Goal: Task Accomplishment & Management: Complete application form

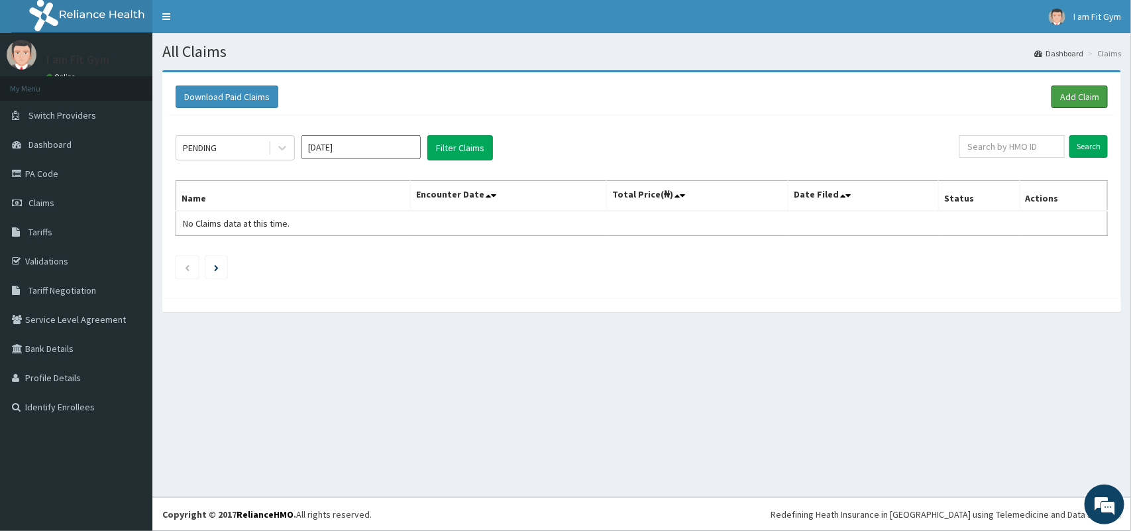
click at [1070, 99] on link "Add Claim" at bounding box center [1080, 96] width 56 height 23
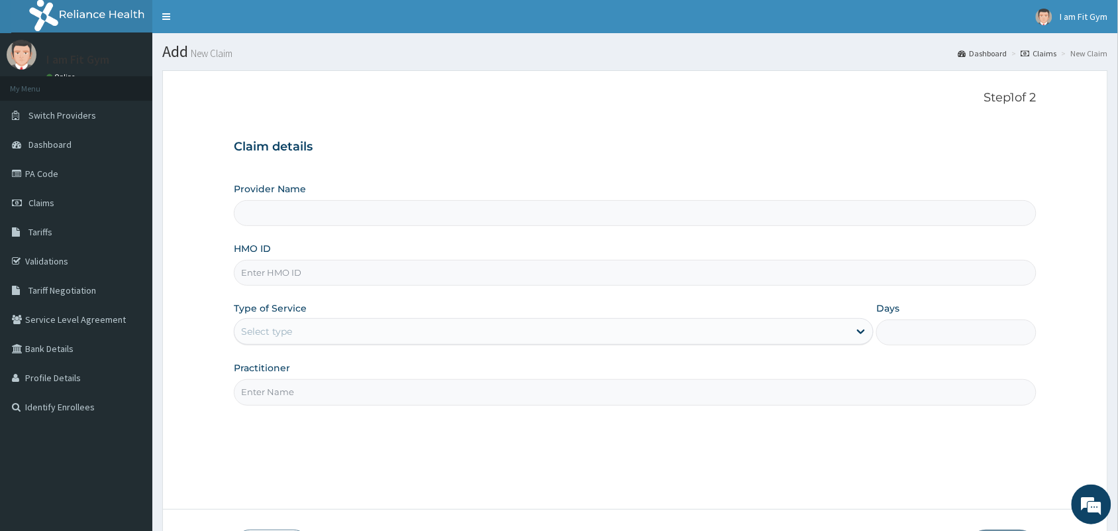
type input "I am fit Gym - Magodo"
type input "1"
click at [415, 278] on input "HMO ID" at bounding box center [635, 273] width 803 height 26
click at [283, 276] on input "HMO ID" at bounding box center [635, 273] width 803 height 26
type input "m"
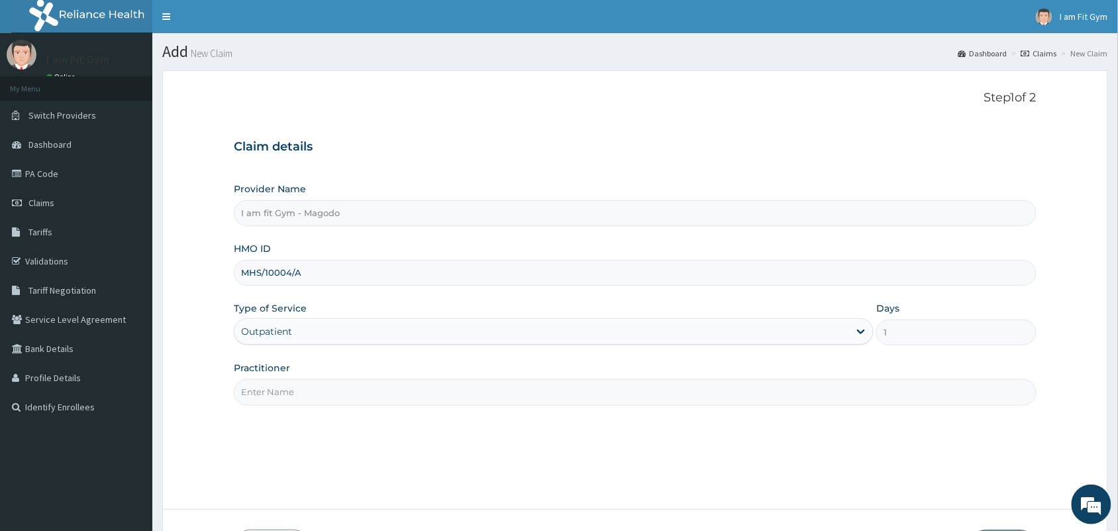
type input "MHS/10004/A"
click at [318, 400] on input "Practitioner" at bounding box center [635, 392] width 803 height 26
type input "R"
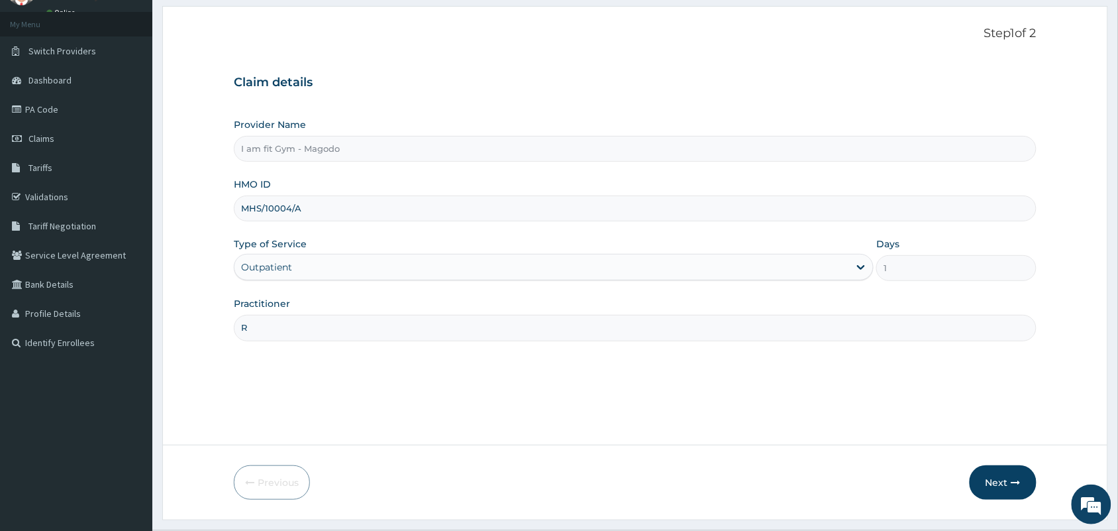
scroll to position [97, 0]
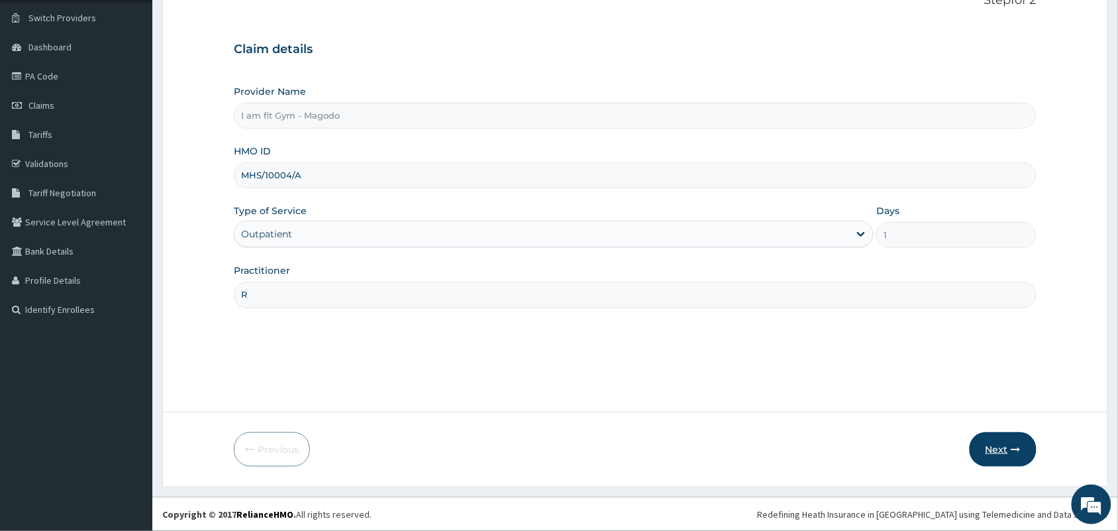
click at [1001, 437] on button "Next" at bounding box center [1003, 449] width 67 height 34
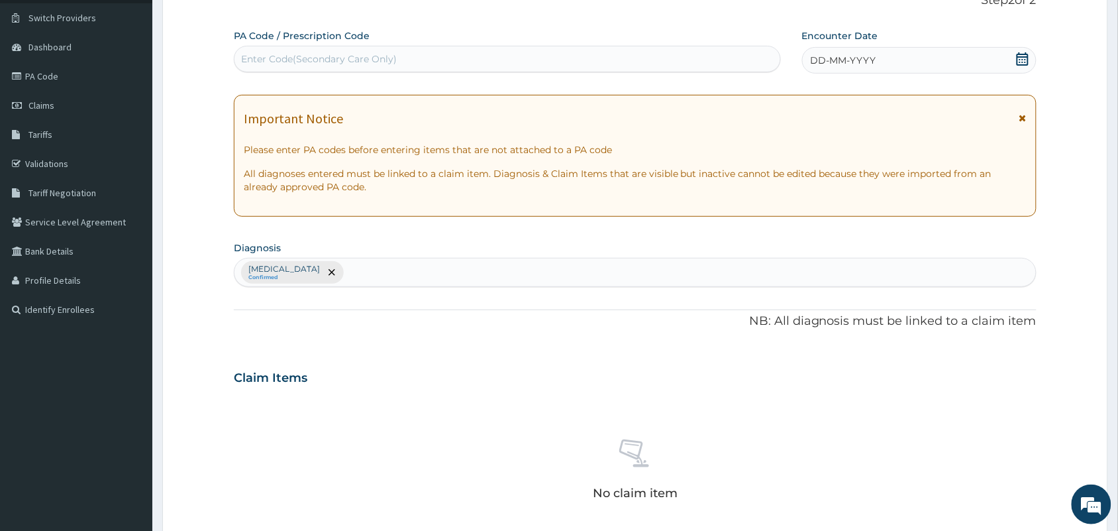
click at [904, 70] on div "DD-MM-YYYY" at bounding box center [919, 60] width 235 height 27
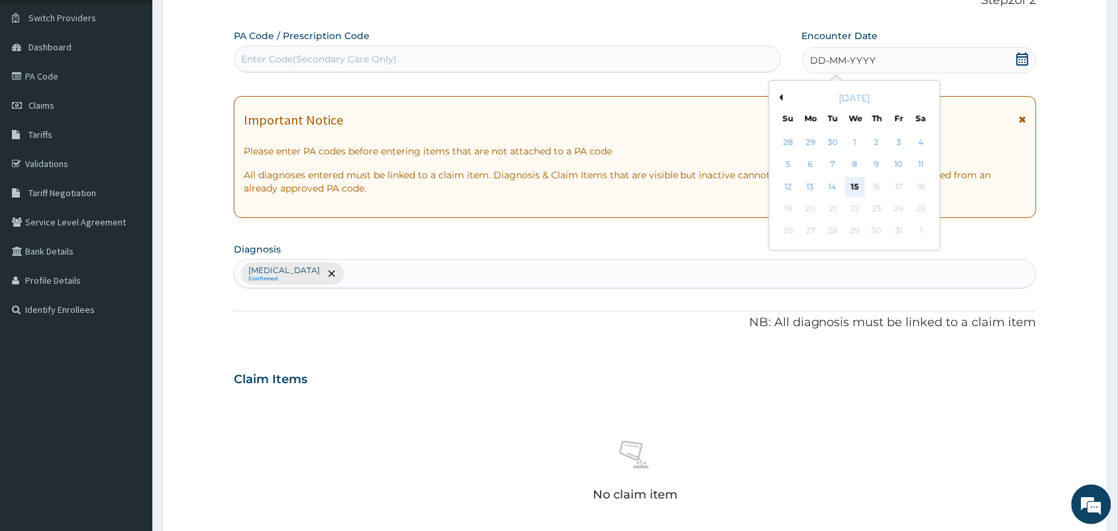
click at [852, 193] on div "15" at bounding box center [855, 187] width 20 height 20
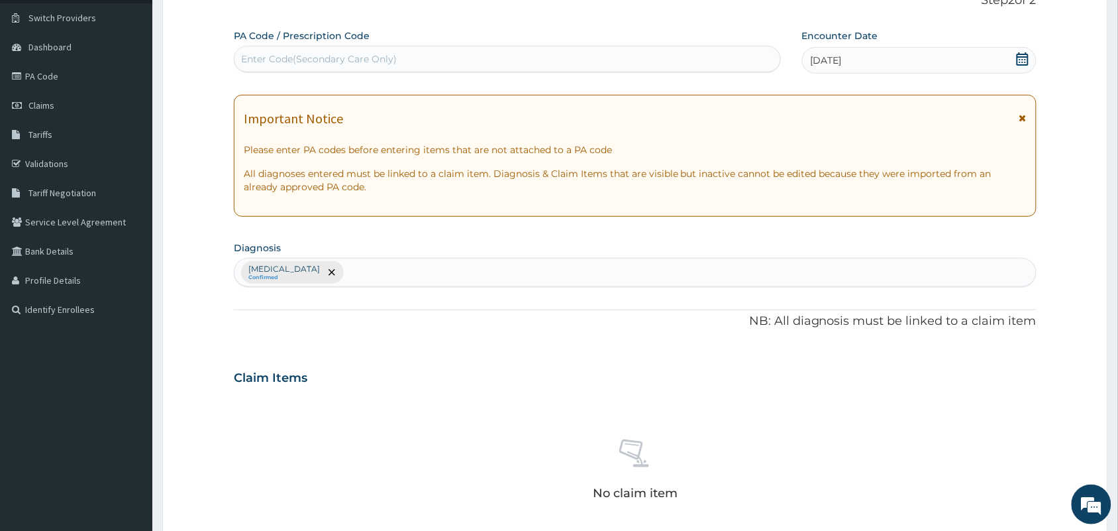
scroll to position [425, 0]
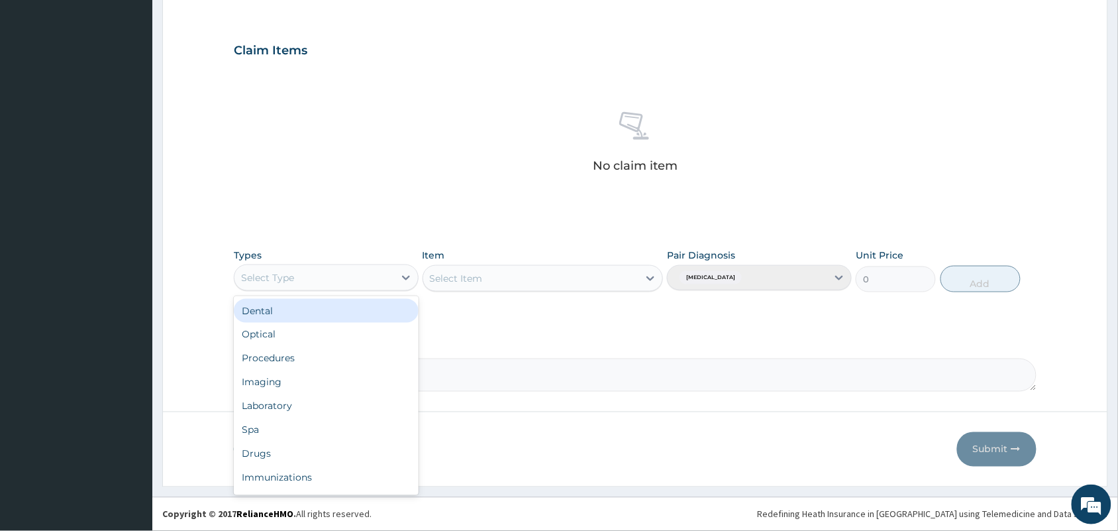
click at [315, 274] on div "Select Type" at bounding box center [315, 277] width 160 height 21
type input "GYM"
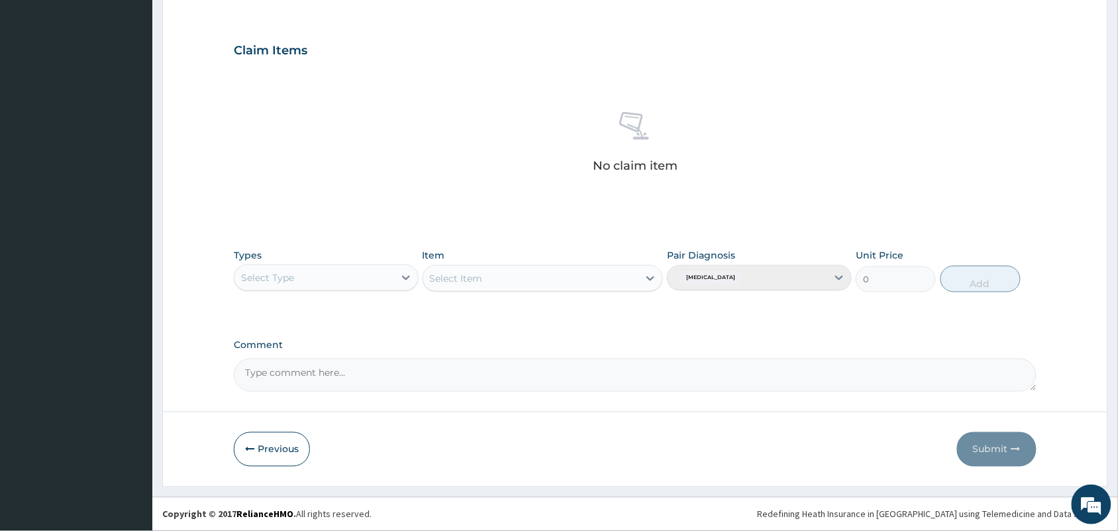
click at [312, 329] on div "PA Code / Prescription Code Enter Code(Secondary Care Only) Encounter Date 15-1…" at bounding box center [635, 47] width 803 height 690
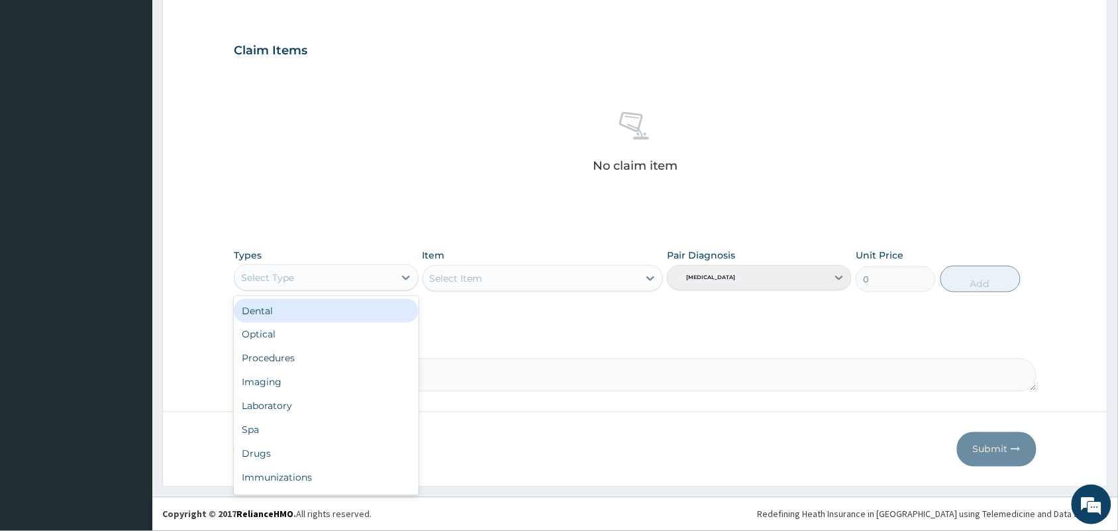
click at [323, 283] on div "Select Type" at bounding box center [315, 277] width 160 height 21
type input "GYM"
click at [323, 315] on div "Gym" at bounding box center [326, 311] width 185 height 24
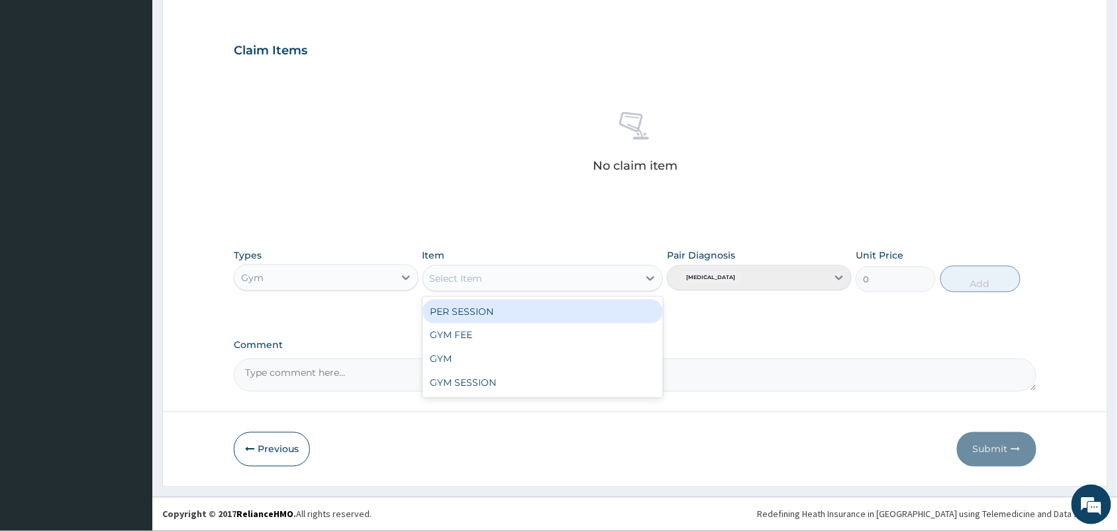
click at [499, 269] on div "Select Item" at bounding box center [531, 278] width 216 height 21
click at [512, 310] on div "PER SESSION" at bounding box center [543, 312] width 241 height 24
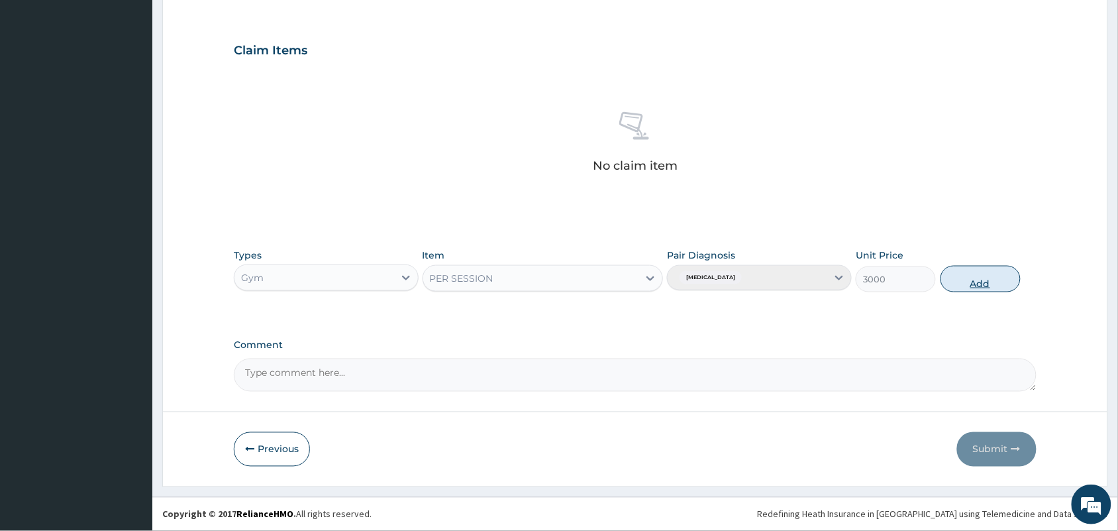
click at [997, 280] on button "Add" at bounding box center [981, 279] width 80 height 27
type input "0"
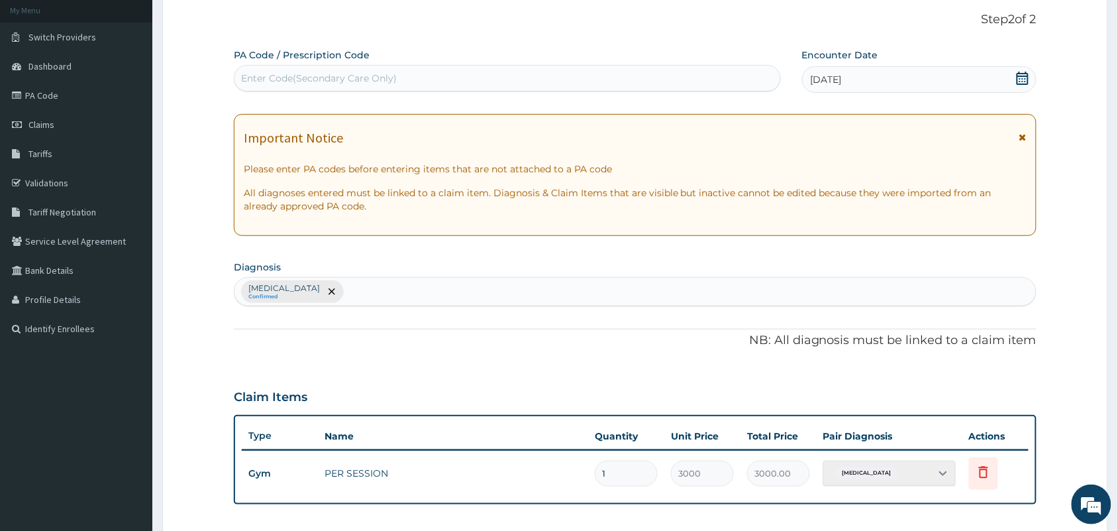
scroll to position [0, 0]
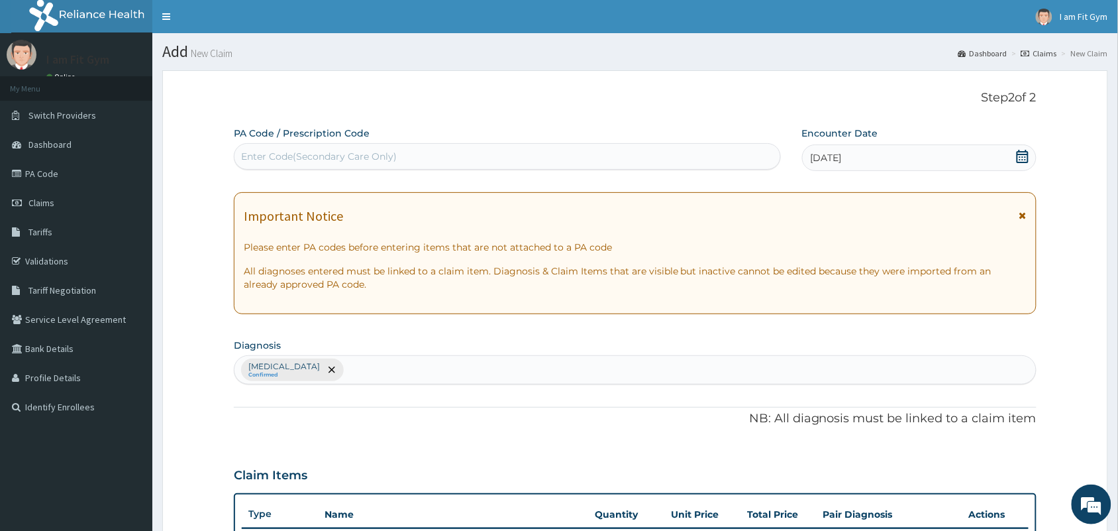
click at [673, 166] on div "Enter Code(Secondary Care Only)" at bounding box center [508, 156] width 546 height 21
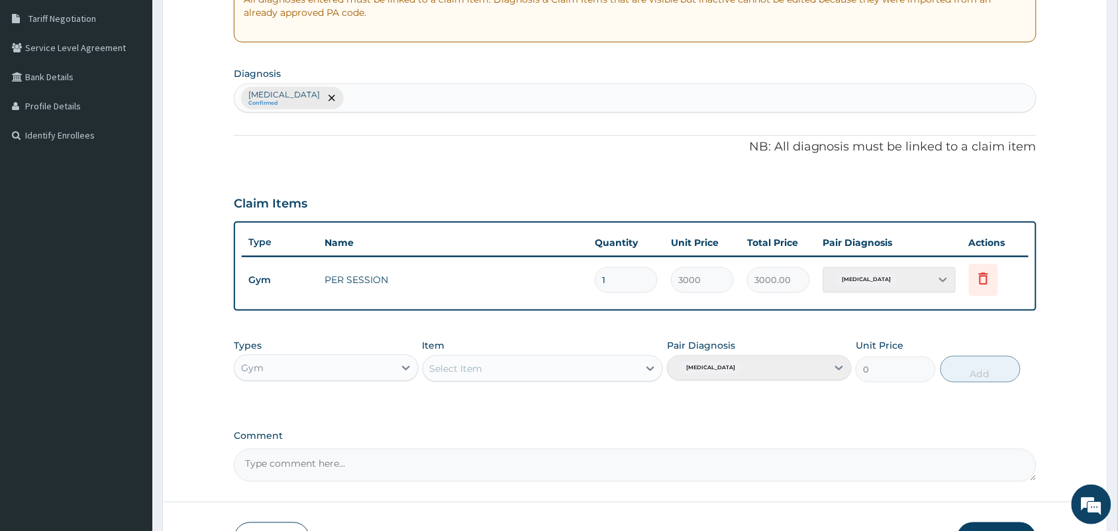
scroll to position [361, 0]
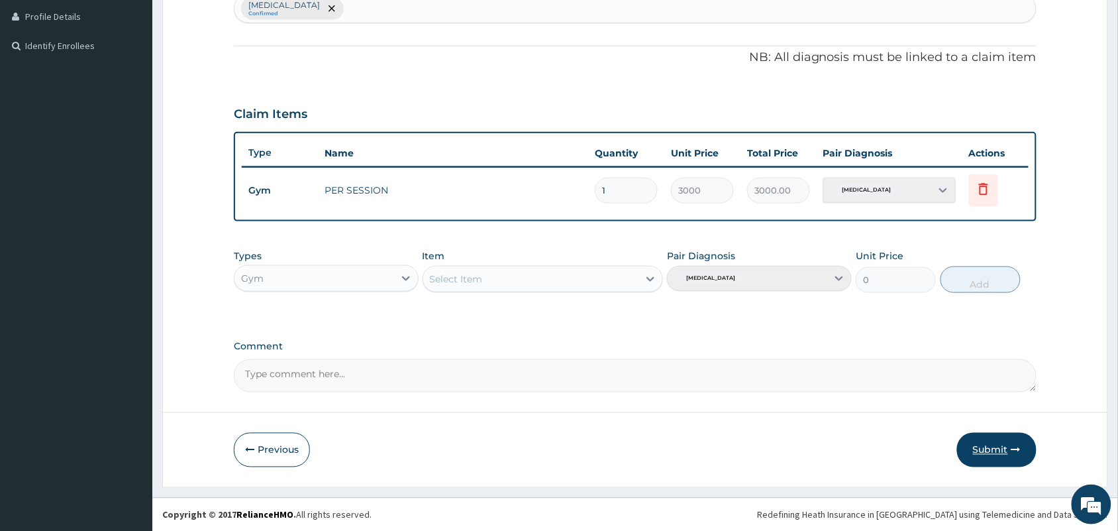
type input "PA/20E0E3"
click at [986, 451] on button "Submit" at bounding box center [997, 450] width 80 height 34
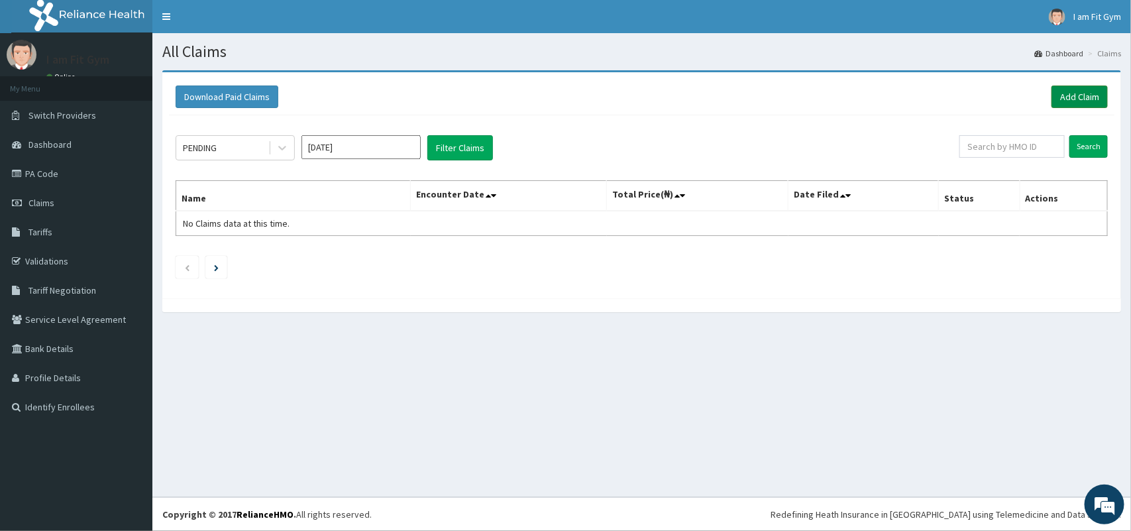
click at [1103, 90] on link "Add Claim" at bounding box center [1080, 96] width 56 height 23
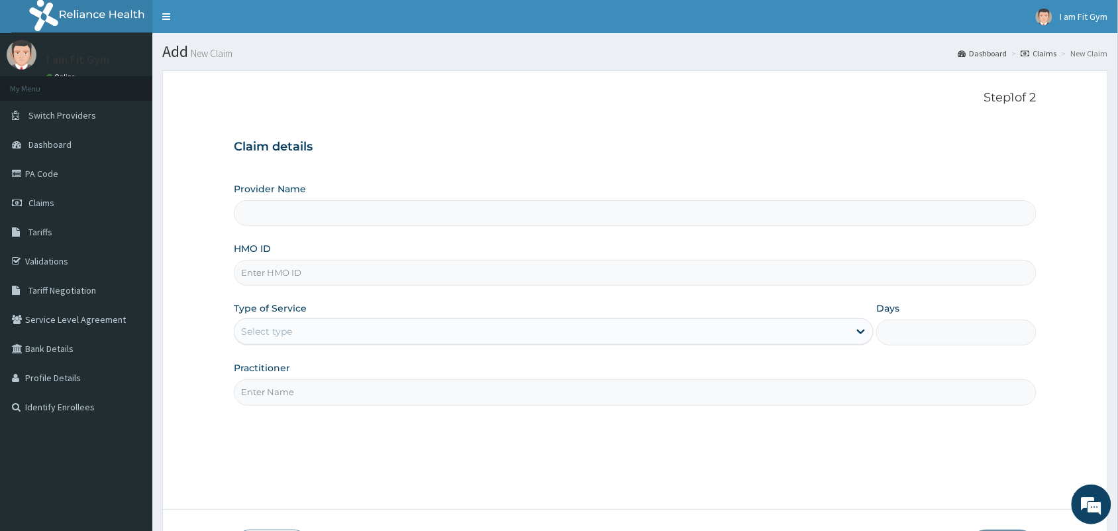
type input "I am fit Gym - Magodo"
type input "1"
click at [429, 280] on input "HMO ID" at bounding box center [635, 273] width 803 height 26
click at [475, 399] on input "Practitioner" at bounding box center [635, 392] width 803 height 26
type input "R"
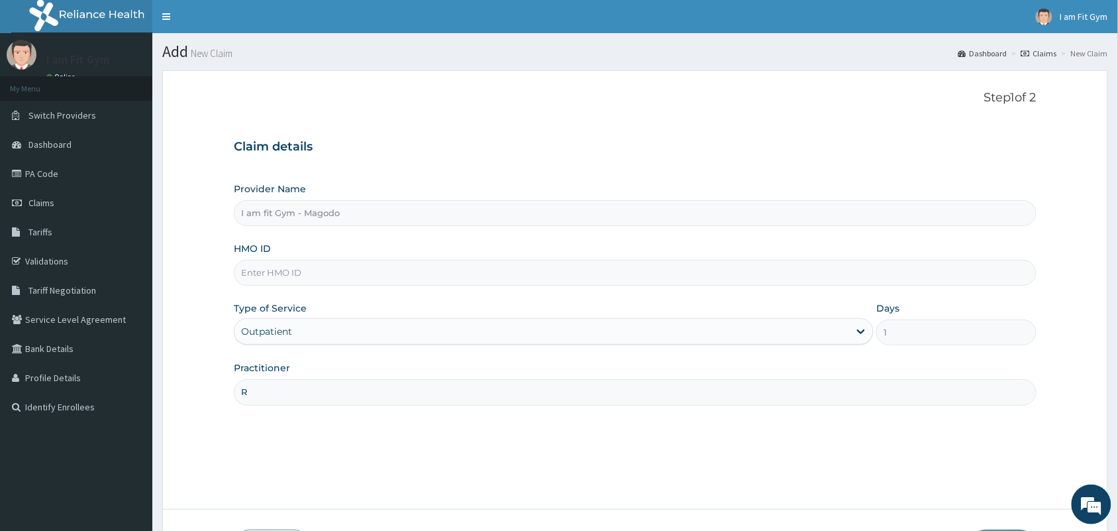
click at [352, 278] on input "HMO ID" at bounding box center [635, 273] width 803 height 26
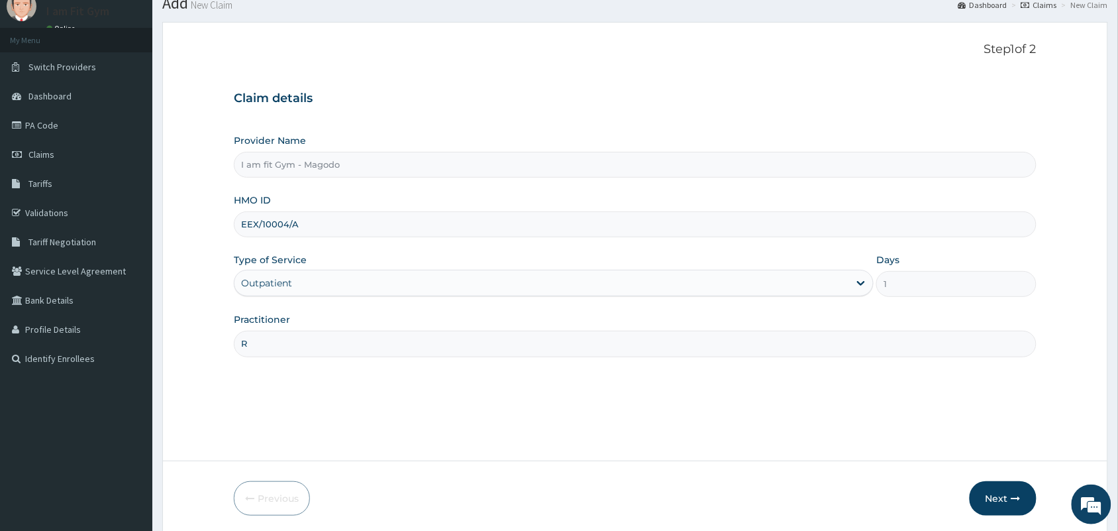
scroll to position [91, 0]
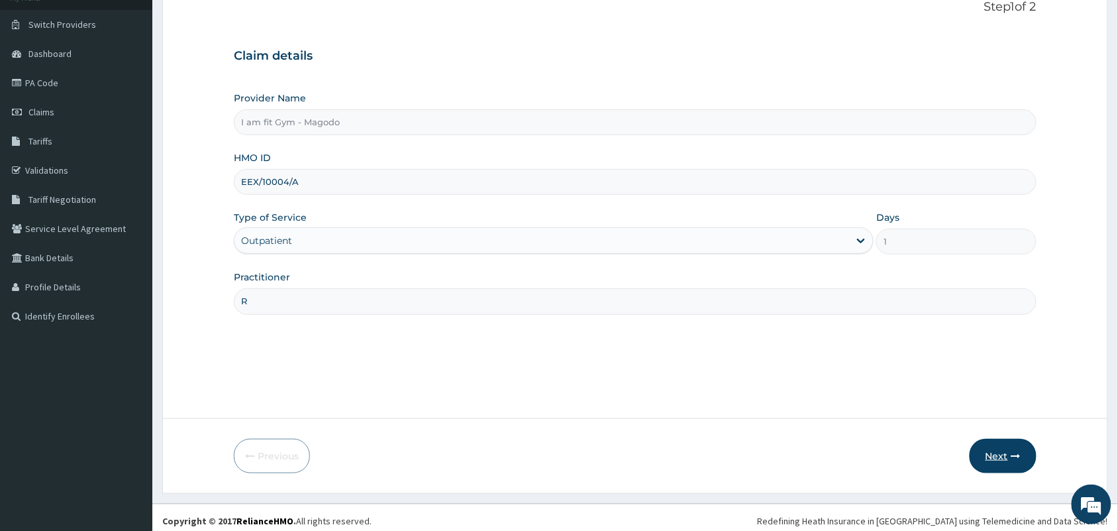
type input "EEX/10004/A"
click at [1009, 452] on button "Next" at bounding box center [1003, 456] width 67 height 34
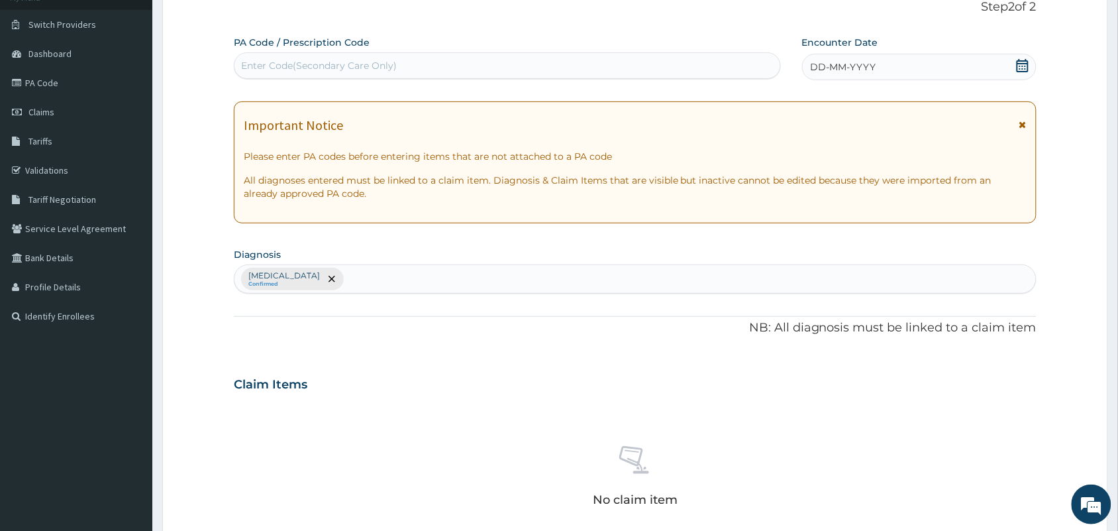
click at [892, 56] on div "DD-MM-YYYY" at bounding box center [919, 67] width 235 height 27
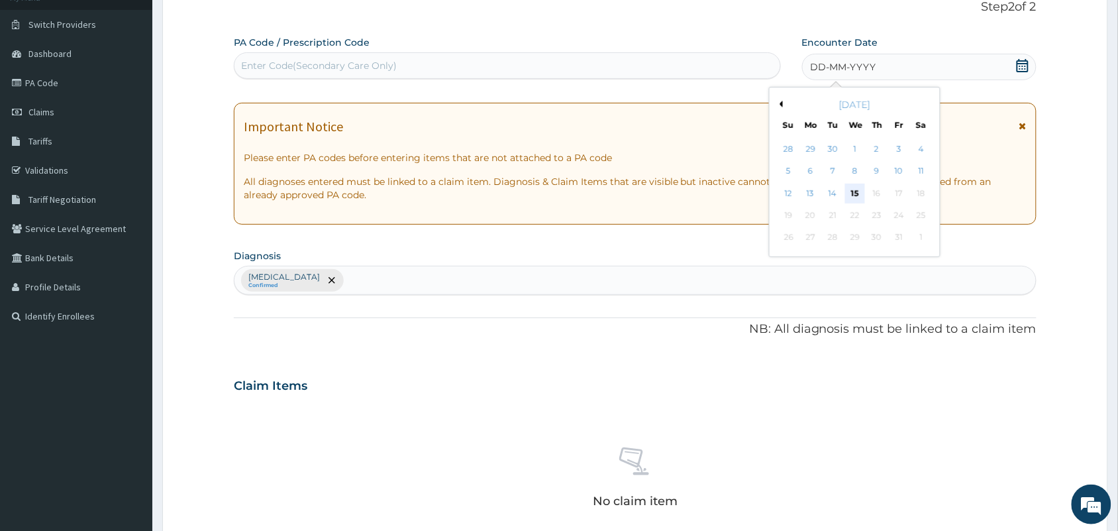
click at [855, 190] on div "15" at bounding box center [855, 194] width 20 height 20
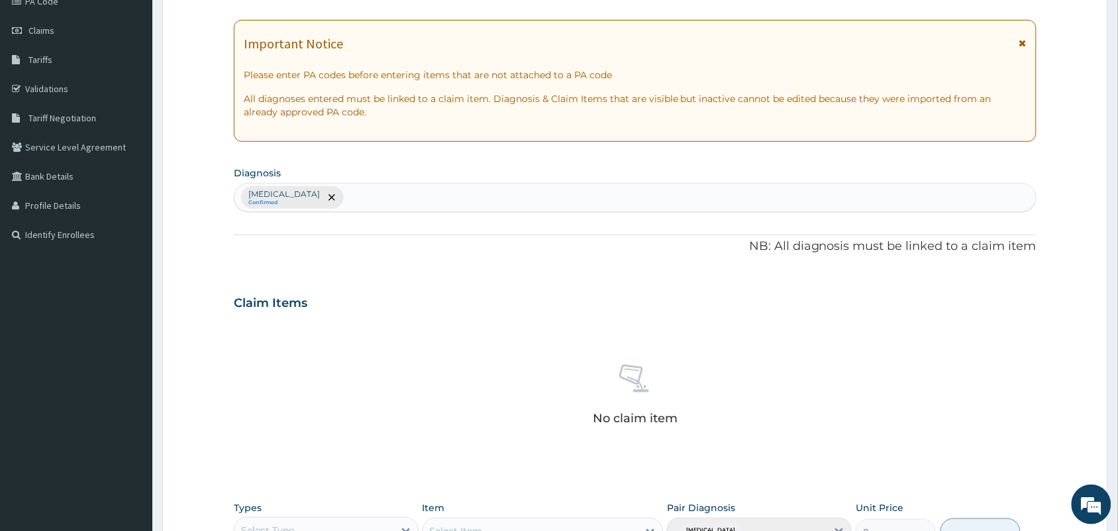
scroll to position [355, 0]
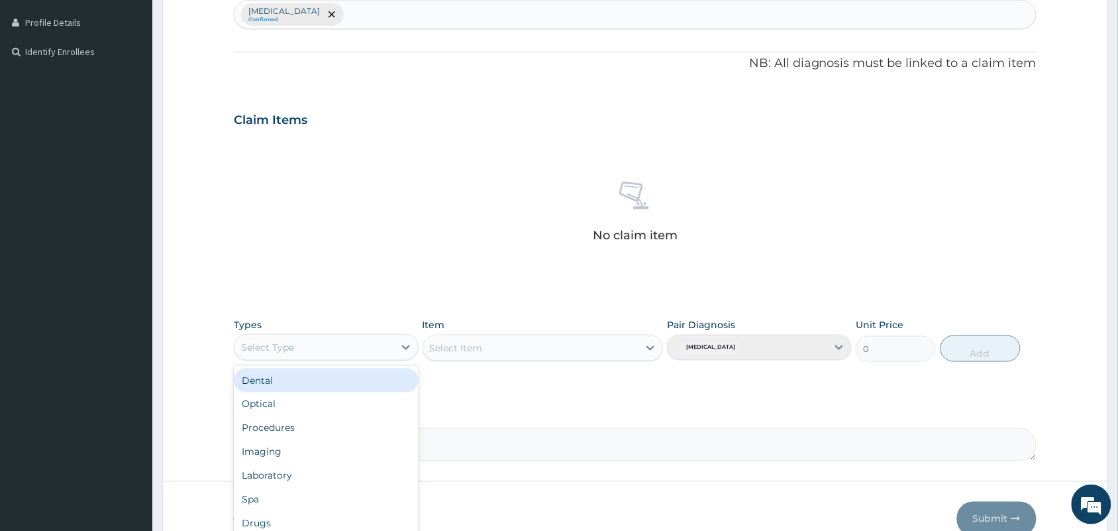
click at [364, 348] on div "Select Type" at bounding box center [315, 347] width 160 height 21
type input "GYM"
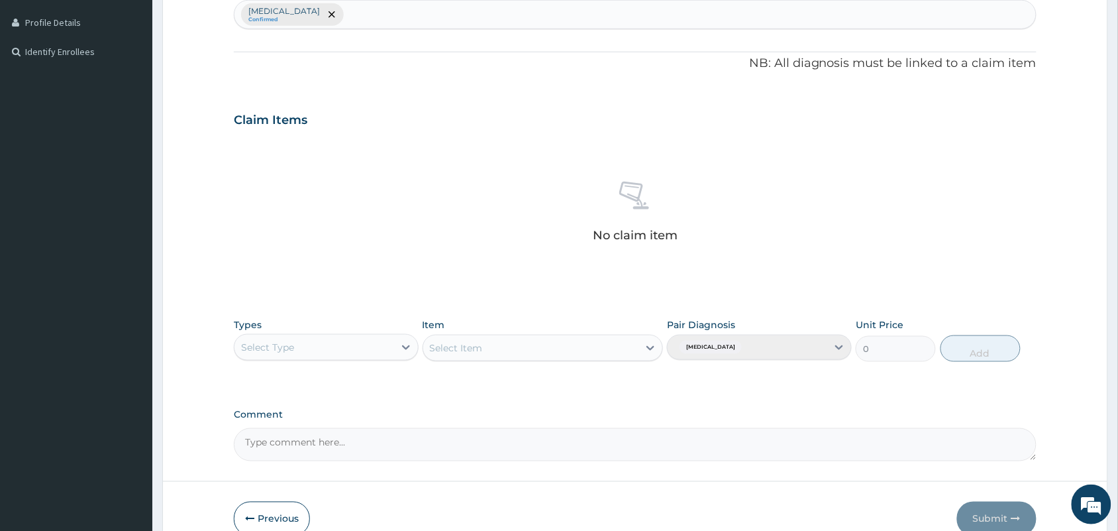
click at [358, 396] on div "PA Code / Prescription Code Enter Code(Secondary Care Only) Encounter Date 15-1…" at bounding box center [635, 116] width 803 height 690
click at [355, 349] on div "Select Type" at bounding box center [315, 347] width 160 height 21
type input "GYM"
click at [353, 373] on div "Gym" at bounding box center [326, 380] width 185 height 24
click at [518, 343] on div "Select Item" at bounding box center [543, 348] width 241 height 27
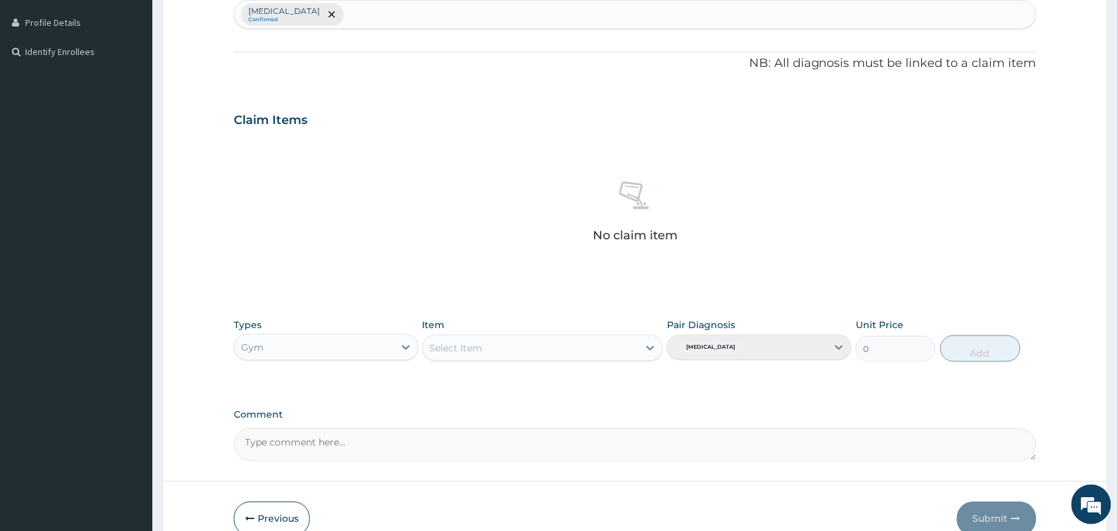
click at [517, 349] on div "Select Item" at bounding box center [531, 347] width 216 height 21
click at [514, 383] on div "PER SESSION" at bounding box center [543, 381] width 241 height 24
click at [981, 346] on button "Add" at bounding box center [981, 348] width 80 height 27
type input "0"
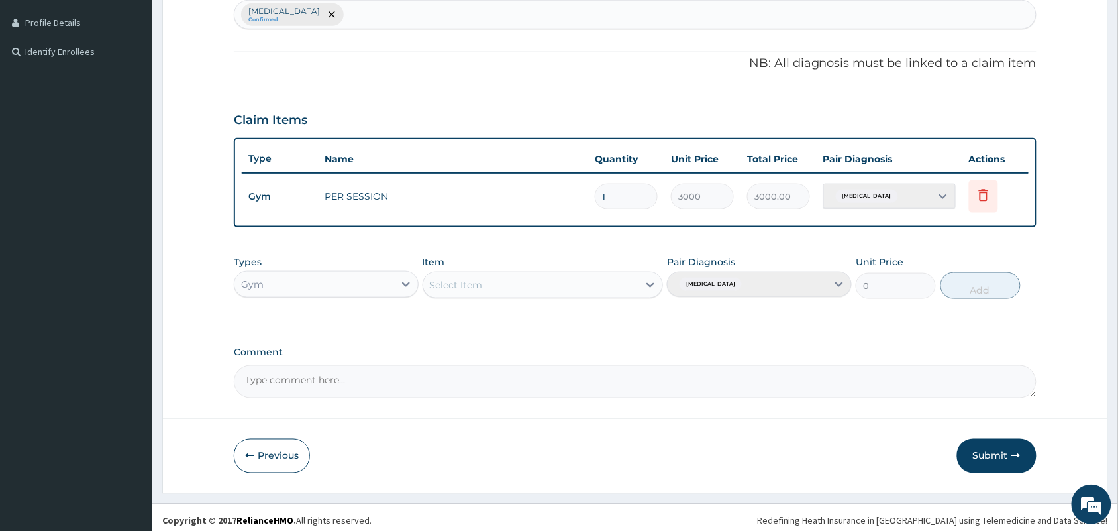
scroll to position [0, 0]
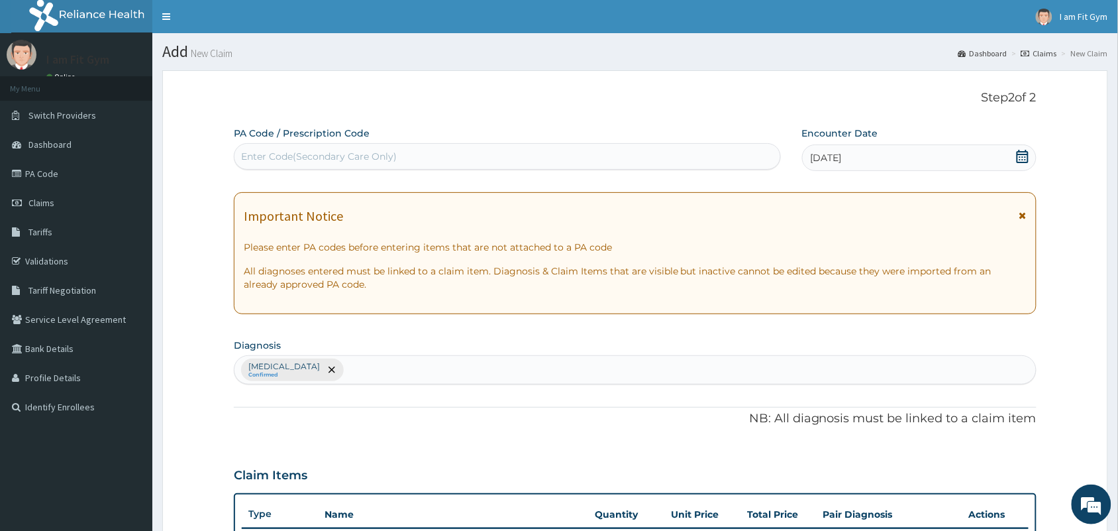
click at [743, 139] on div "PA Code / Prescription Code Enter Code(Secondary Care Only)" at bounding box center [507, 148] width 547 height 43
click at [740, 154] on div "Enter Code(Secondary Care Only)" at bounding box center [508, 156] width 546 height 21
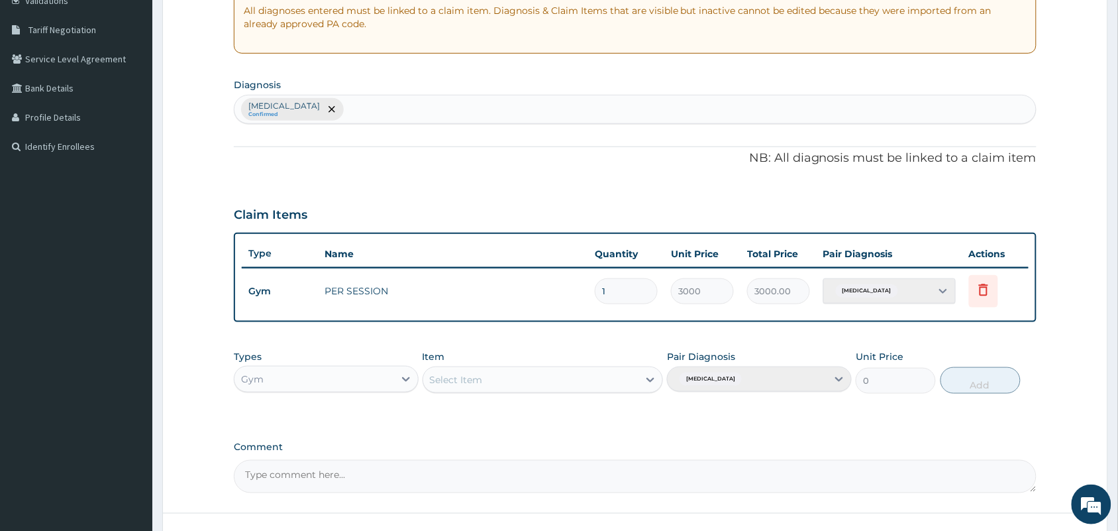
scroll to position [361, 0]
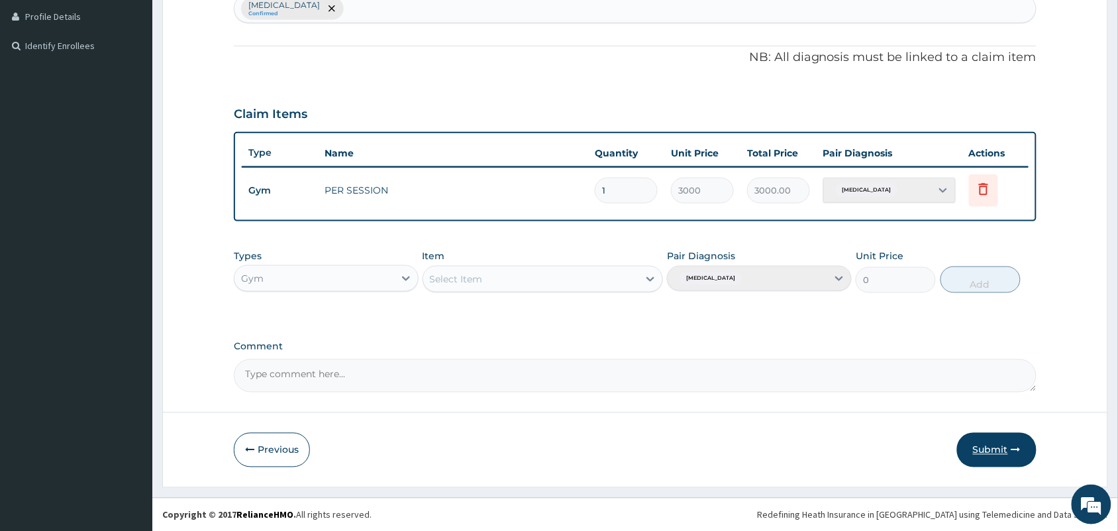
type input "PA/E17D11"
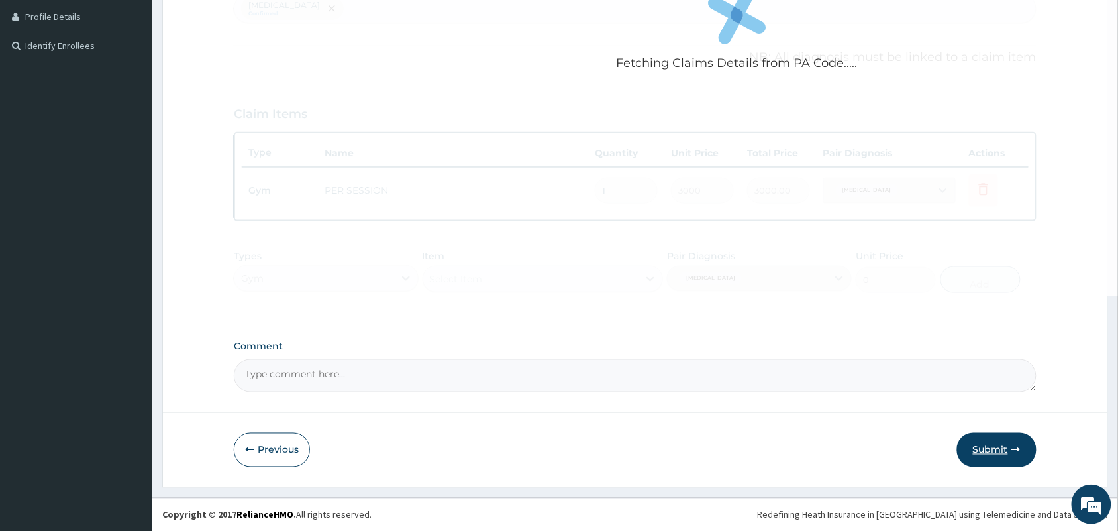
click at [999, 451] on button "Submit" at bounding box center [997, 450] width 80 height 34
